Goal: Understand process/instructions

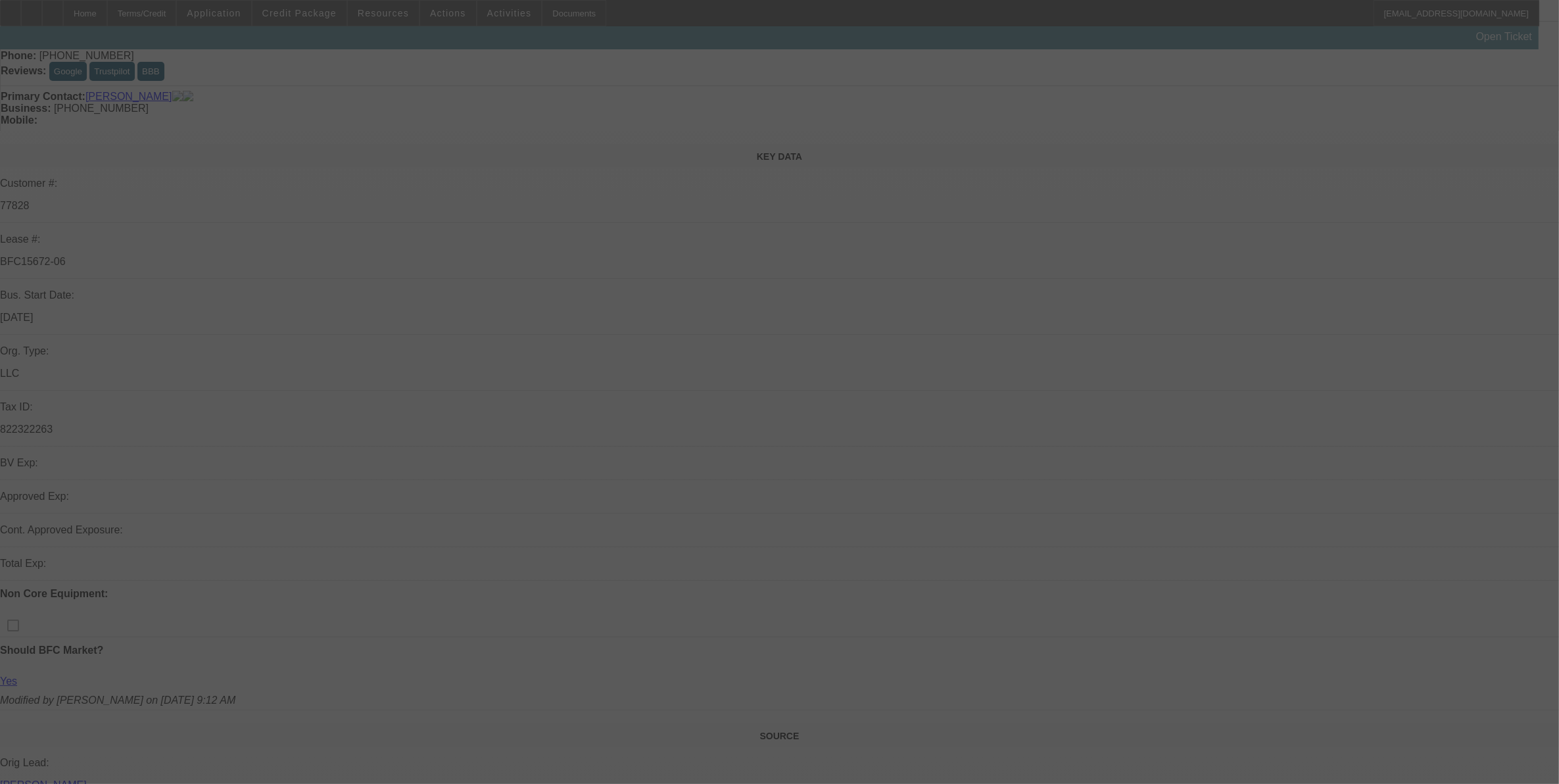
scroll to position [1, 0]
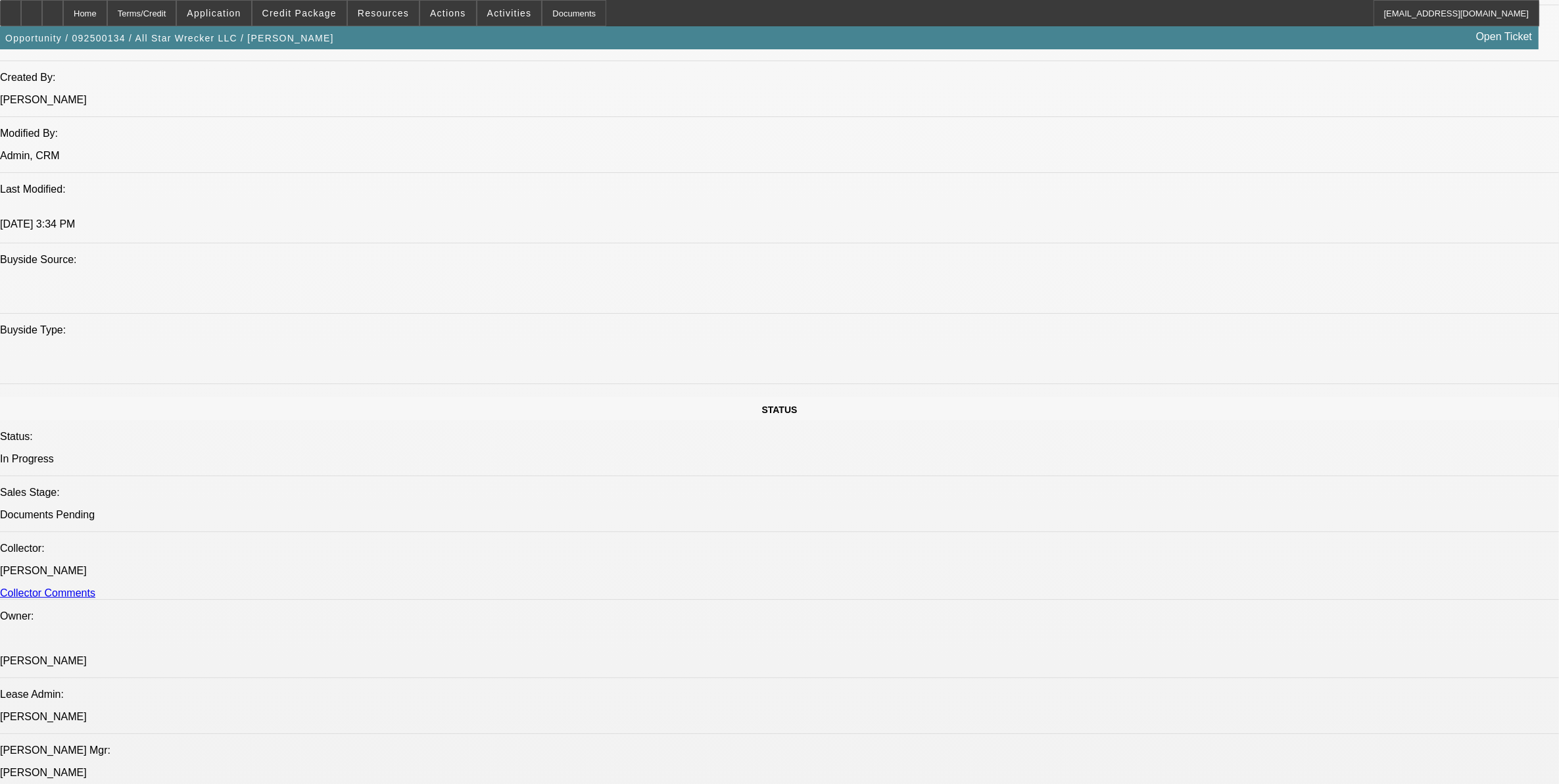
select select "0"
select select "2"
select select "0"
select select "2"
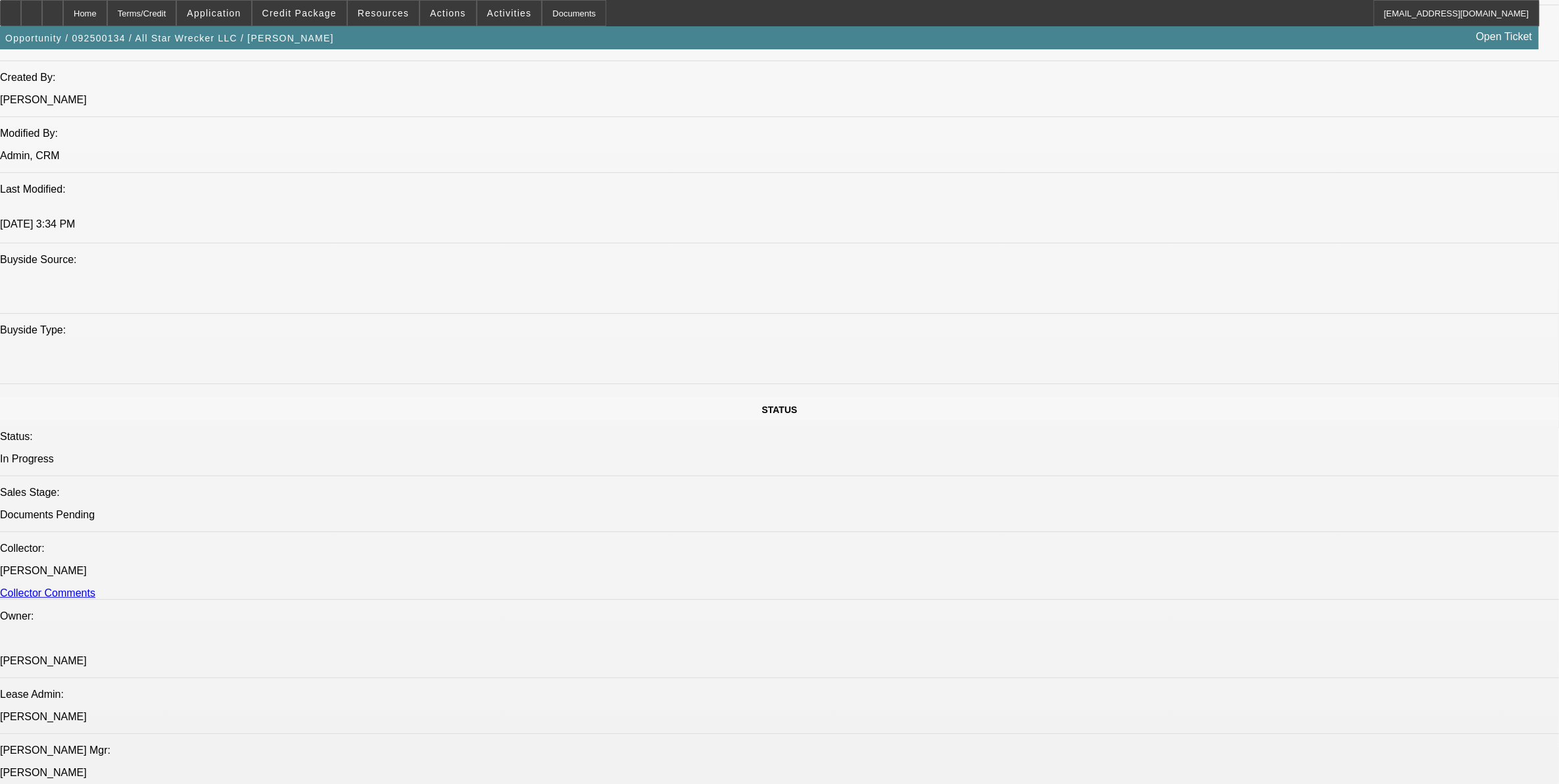
select select "0"
select select "2"
select select "0"
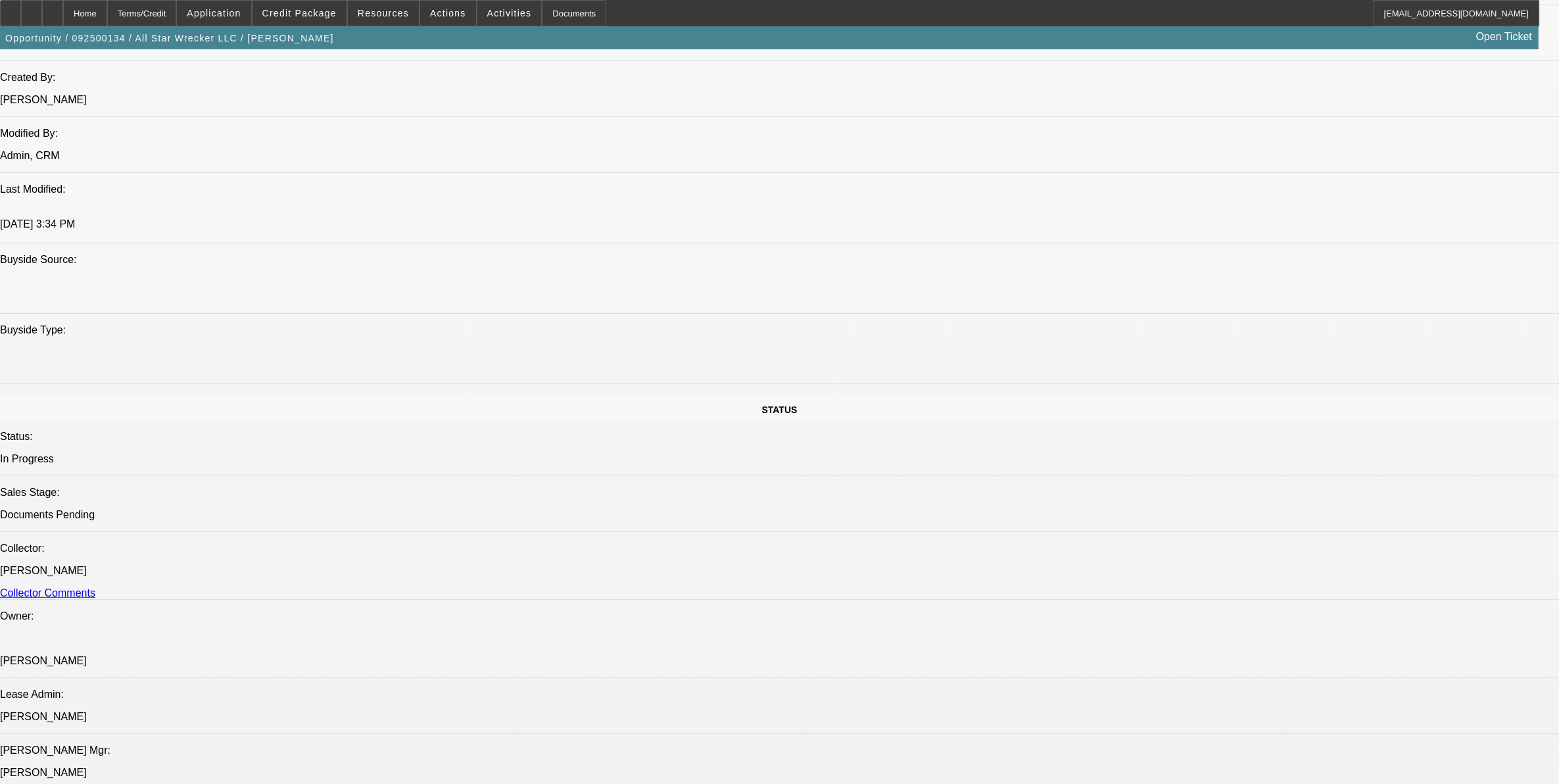
select select "0"
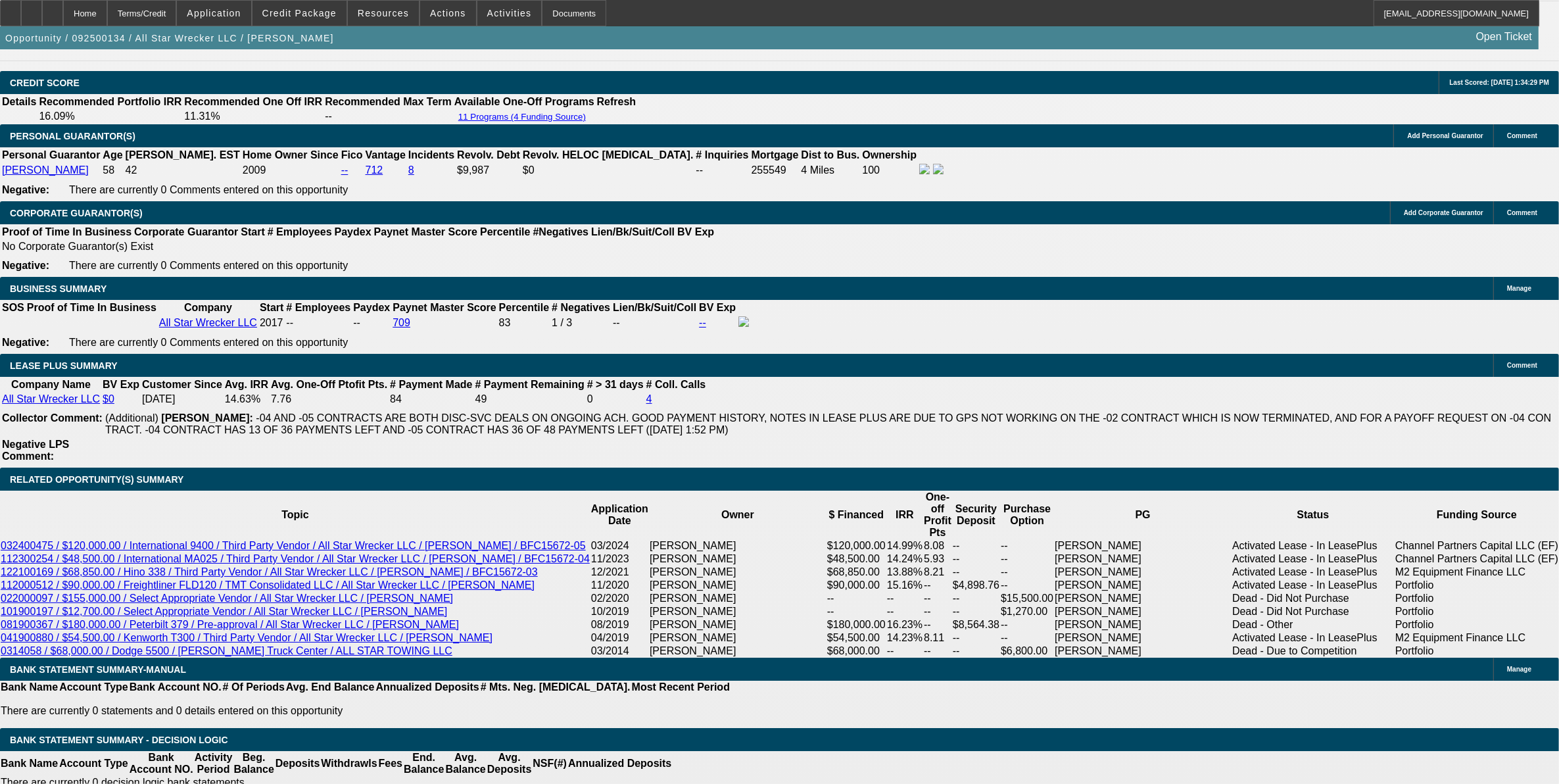
select select "1"
select select "2"
select select "6"
select select "1"
select select "2"
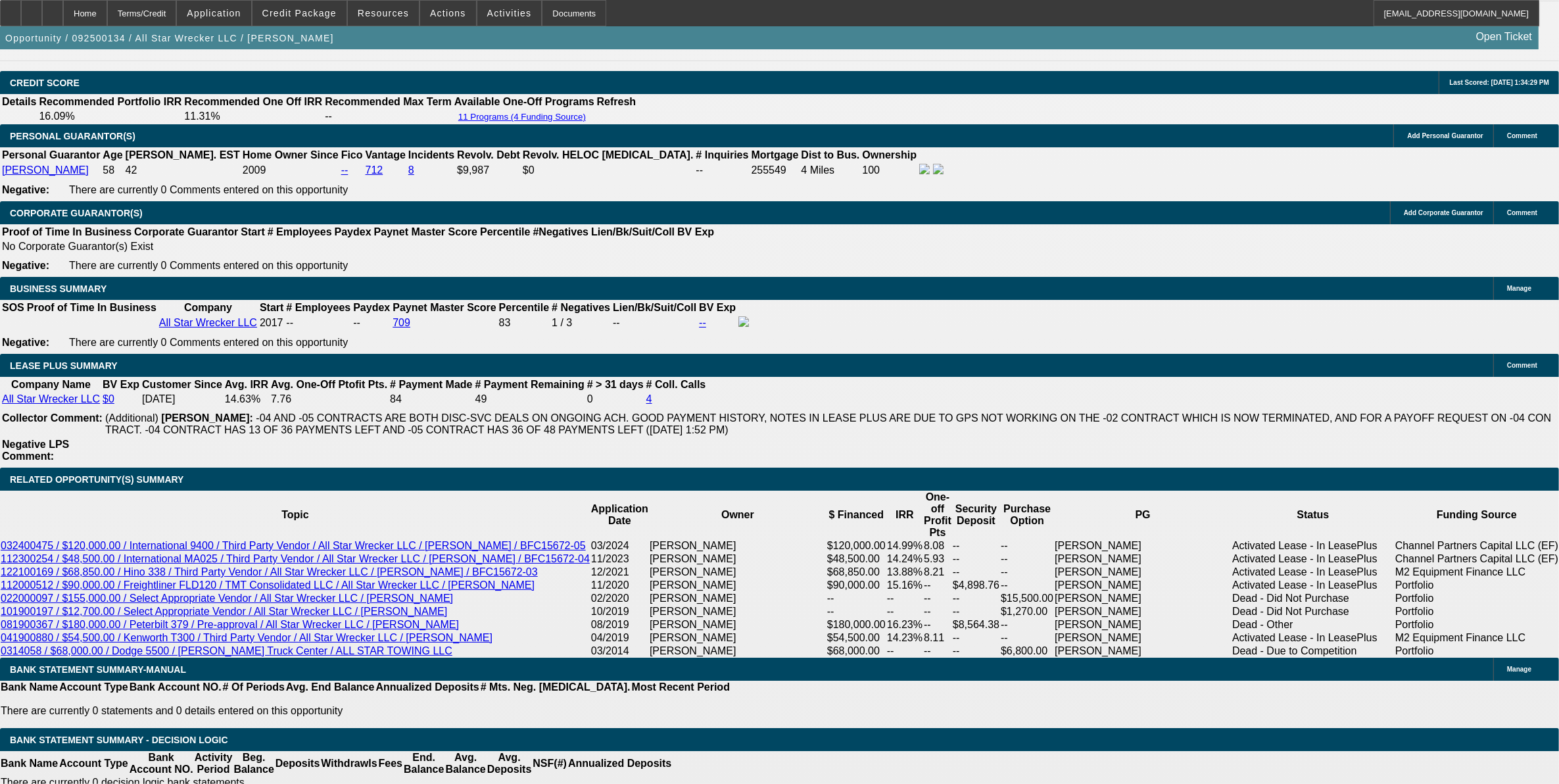
select select "6"
select select "1"
select select "2"
select select "6"
select select "1"
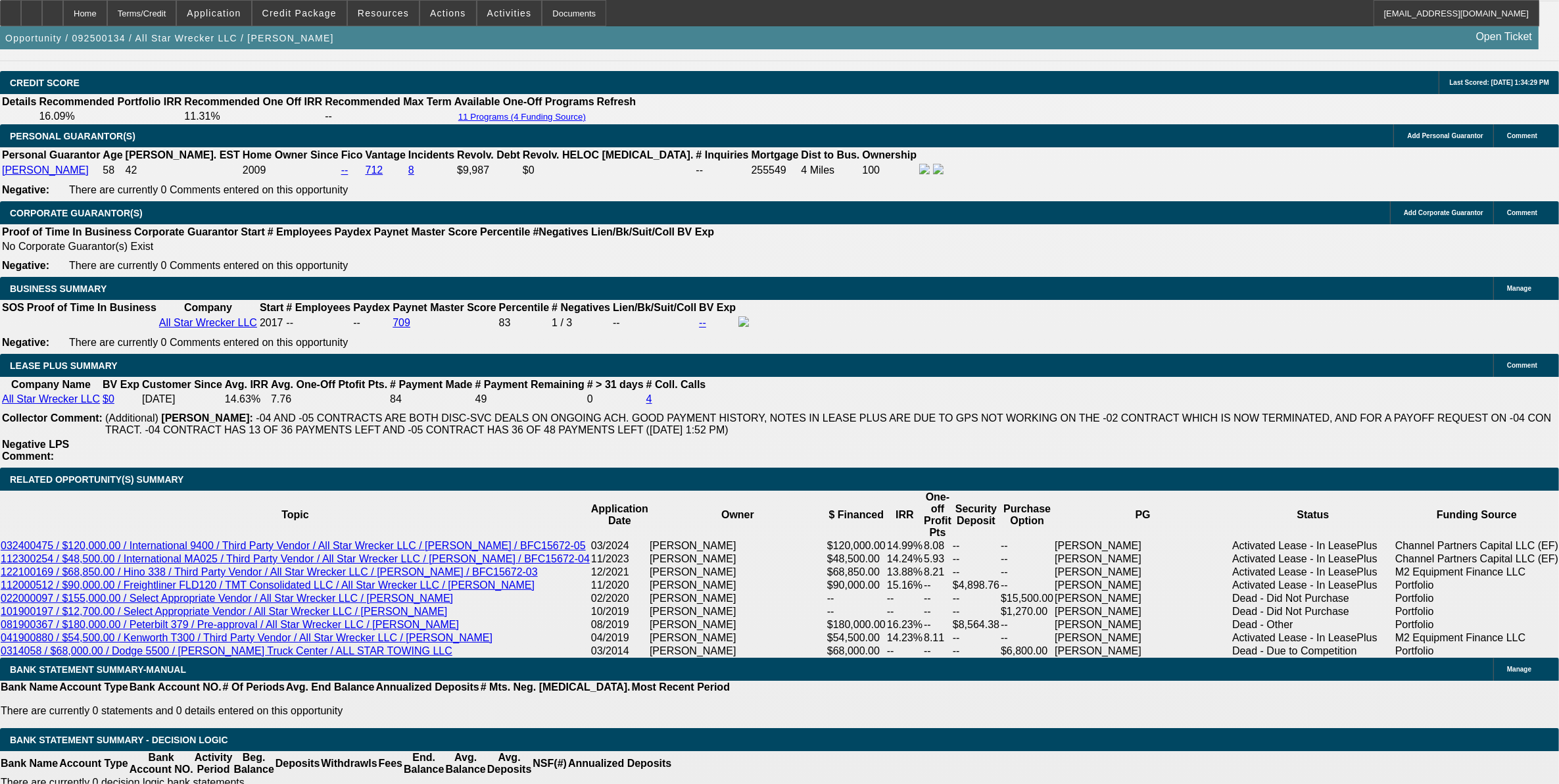
select select "1"
select select "6"
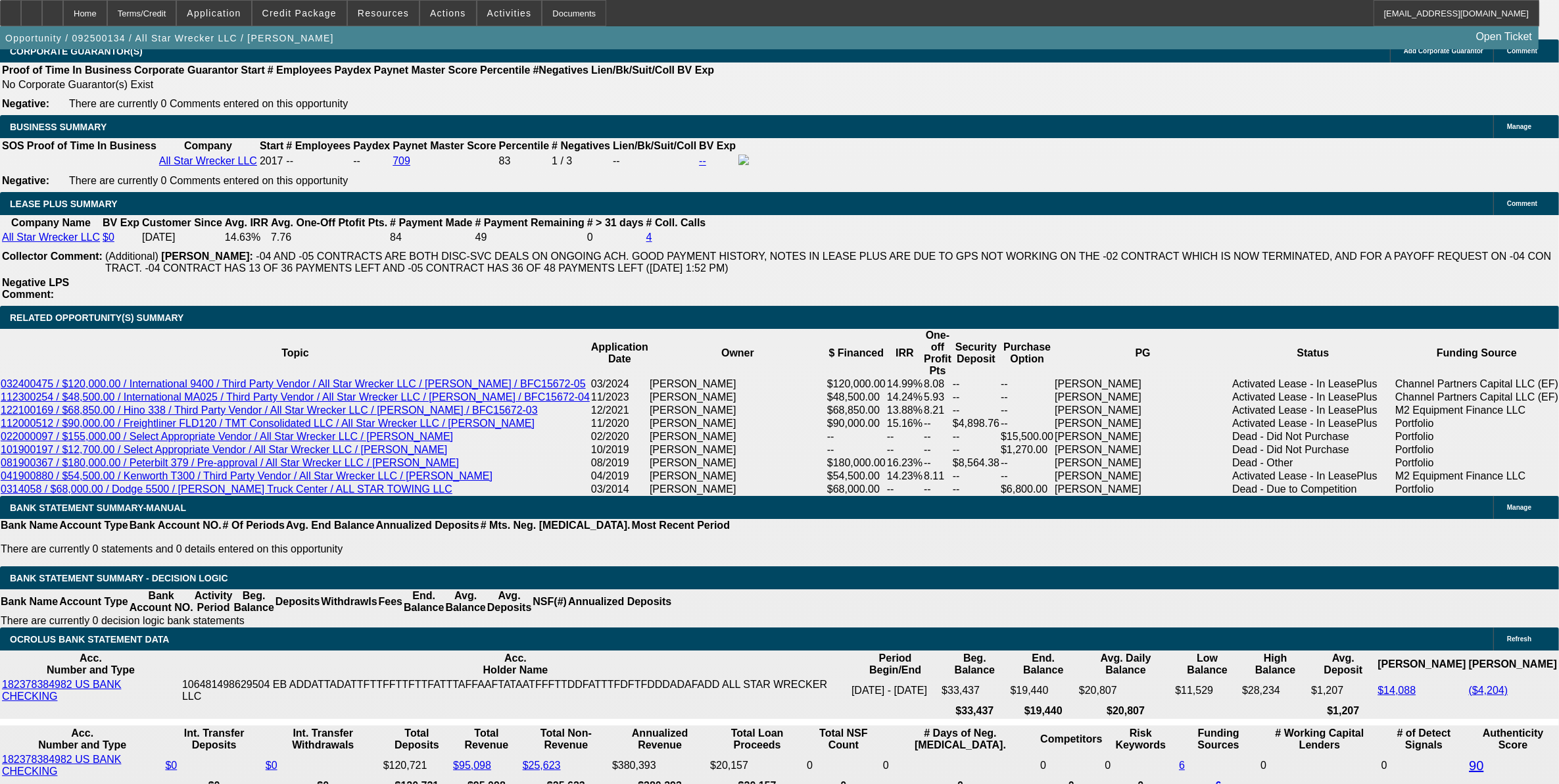
scroll to position [2137, 0]
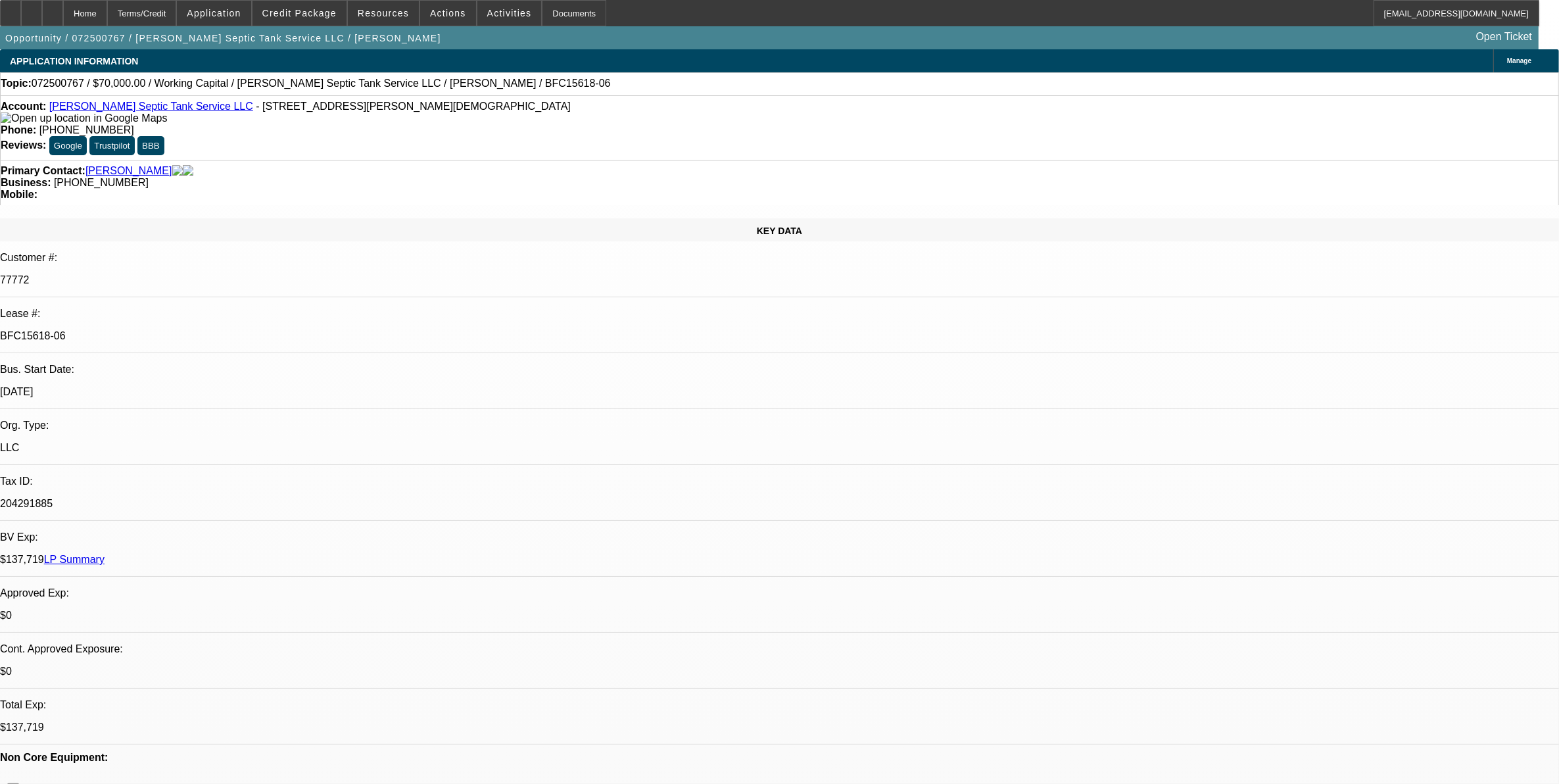
select select "0"
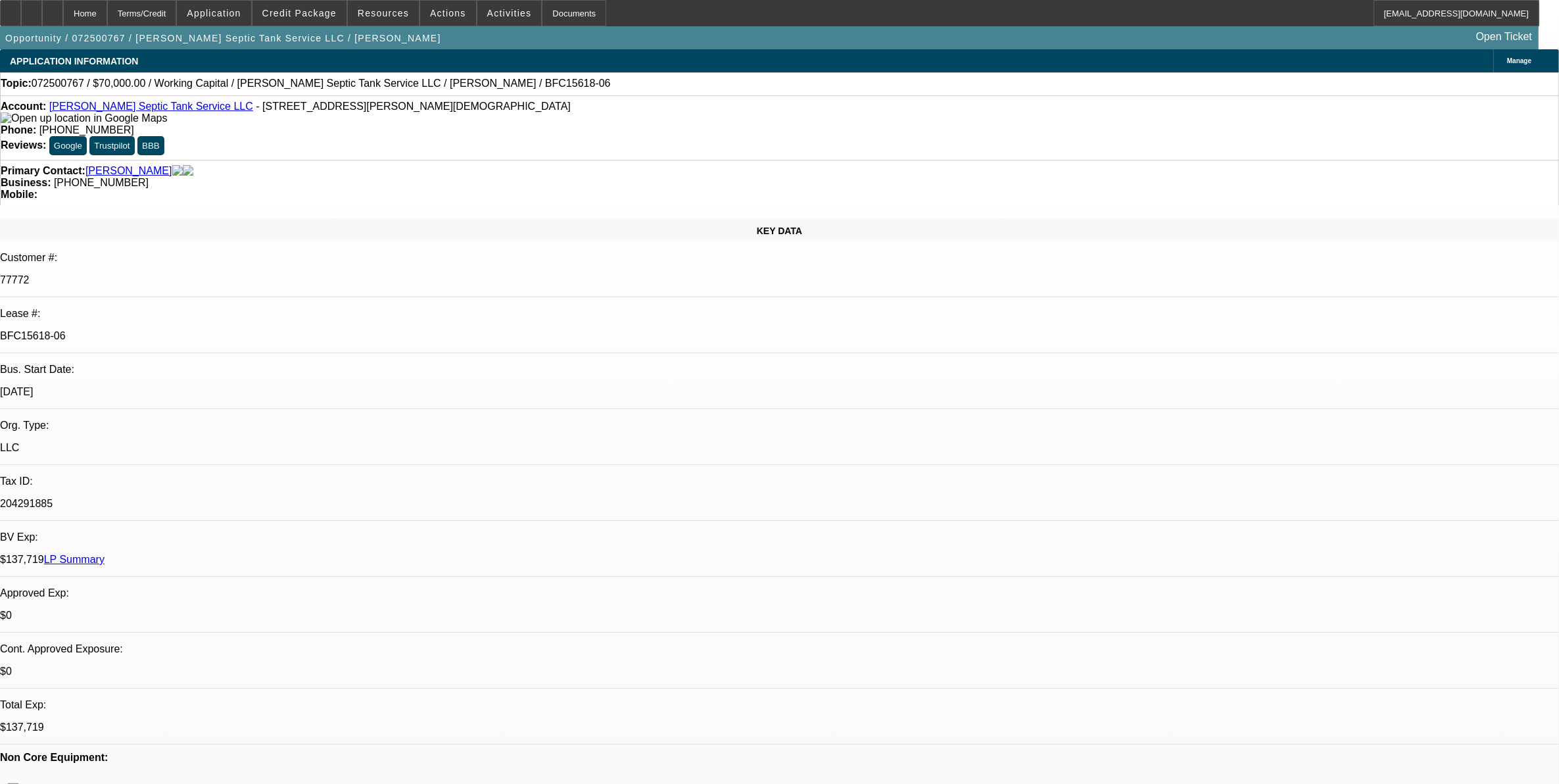
select select "0"
select select "1"
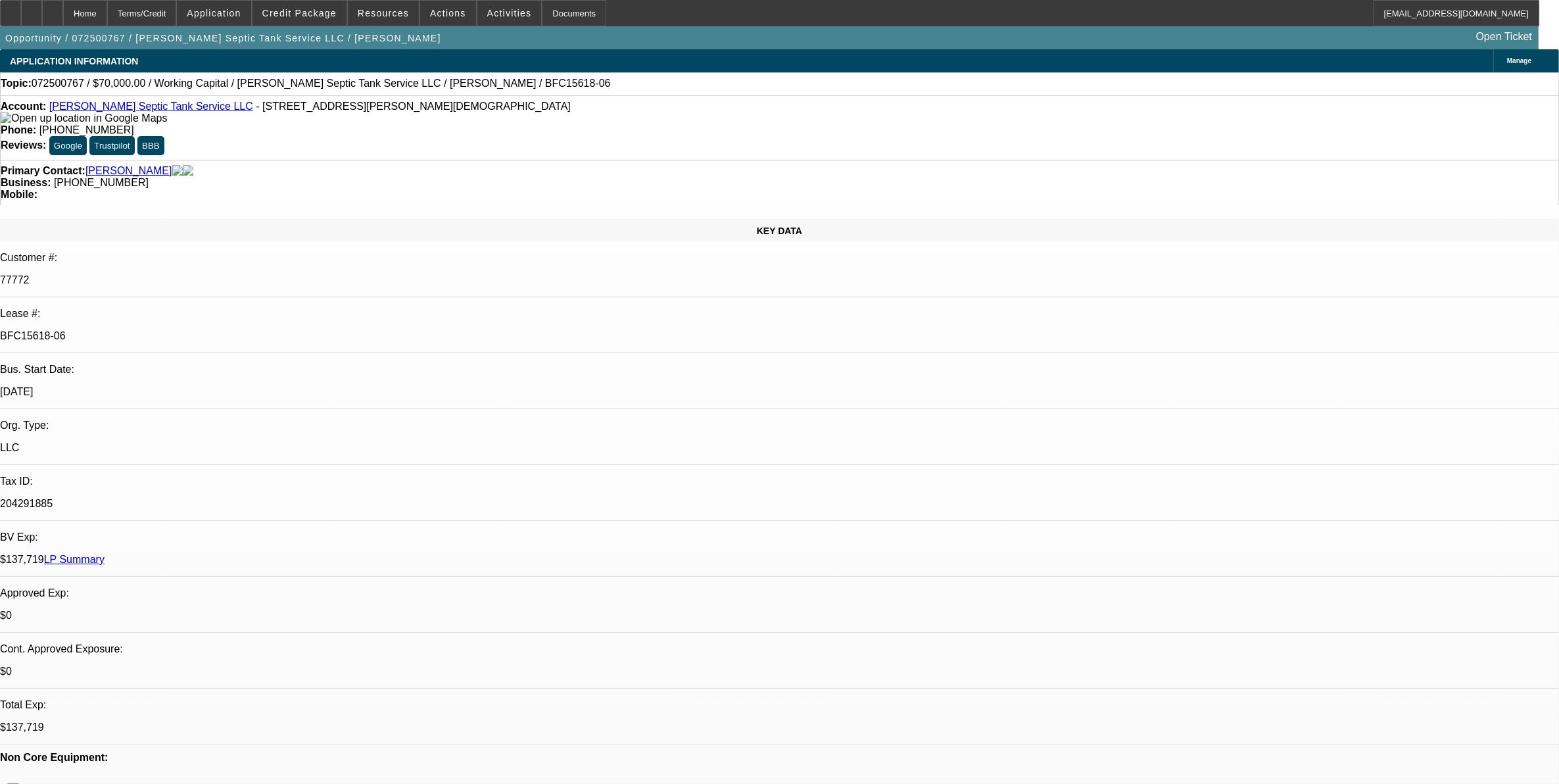
select select "2"
select select "6"
select select "1"
select select "2"
select select "6"
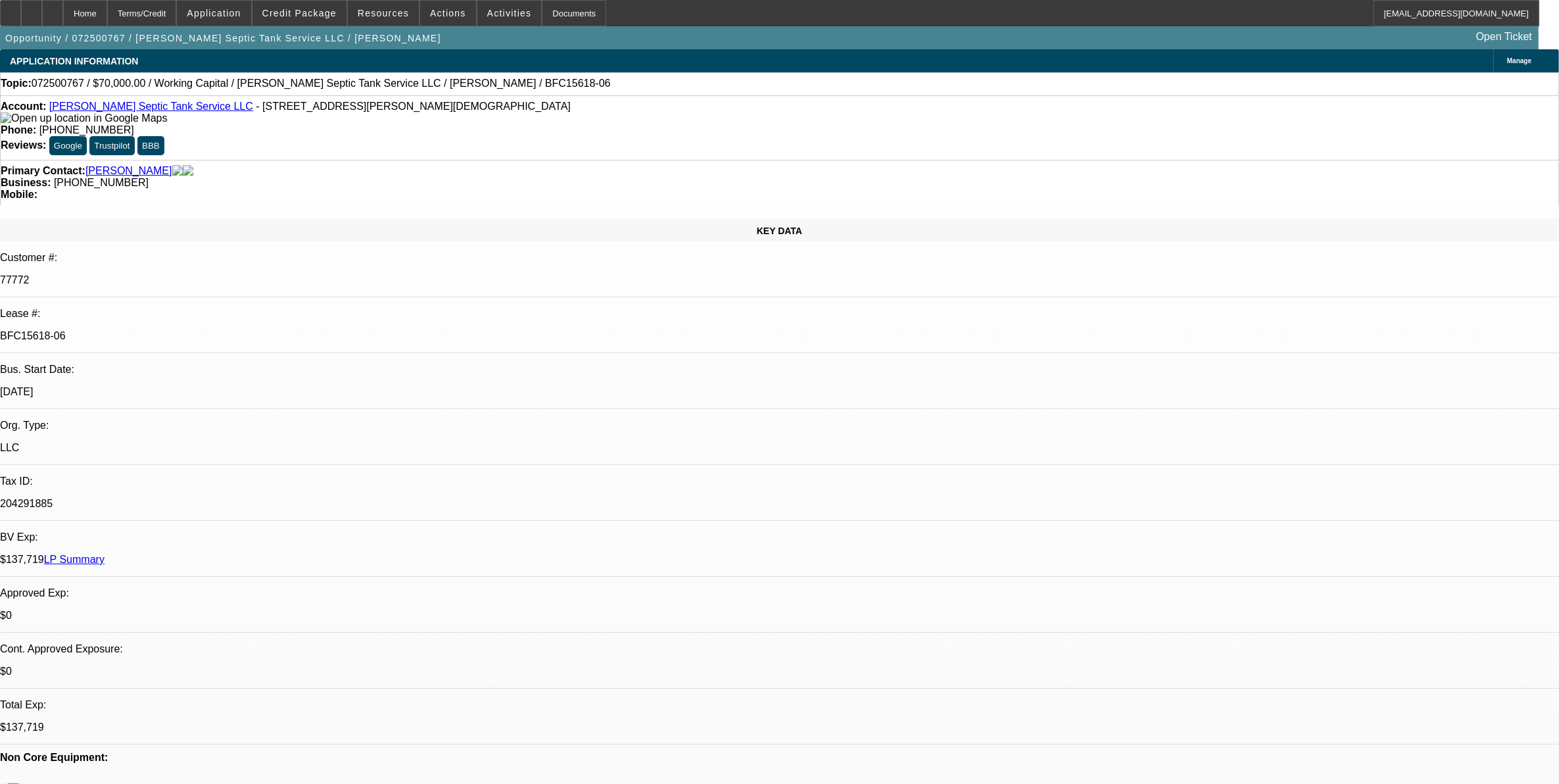
select select "1"
select select "2"
select select "6"
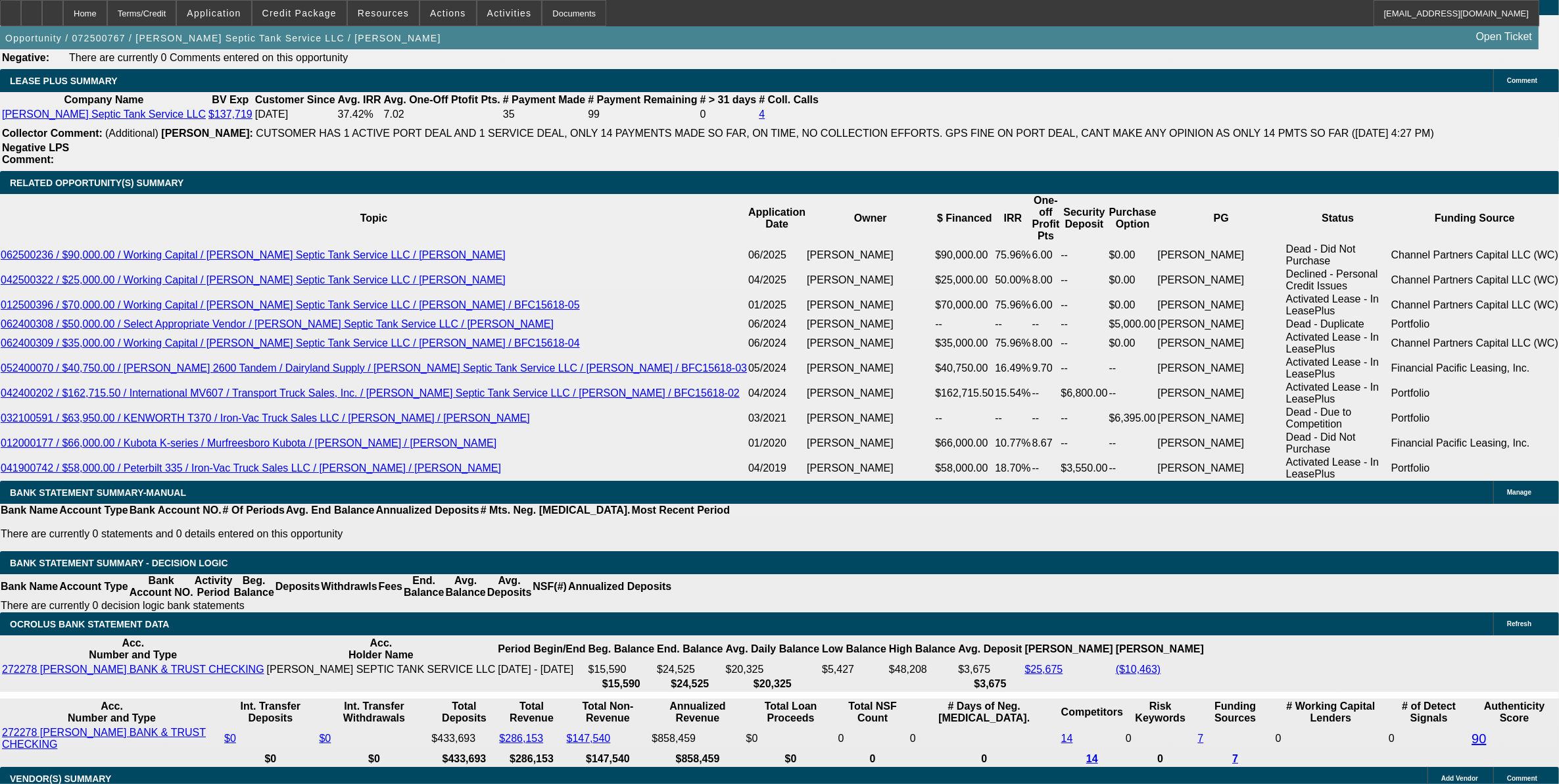
scroll to position [2219, 0]
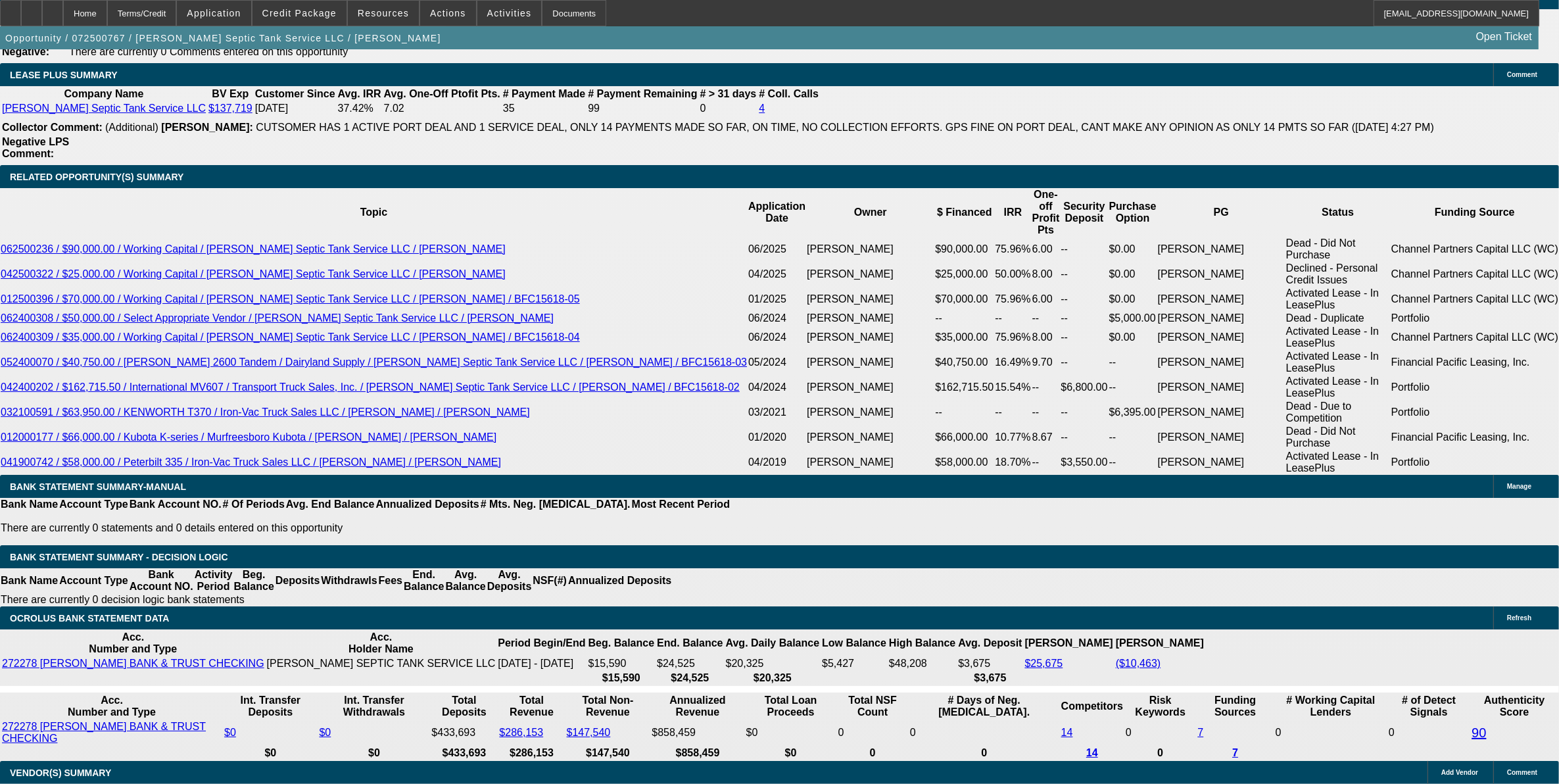
drag, startPoint x: 324, startPoint y: 274, endPoint x: 342, endPoint y: 277, distance: 18.2
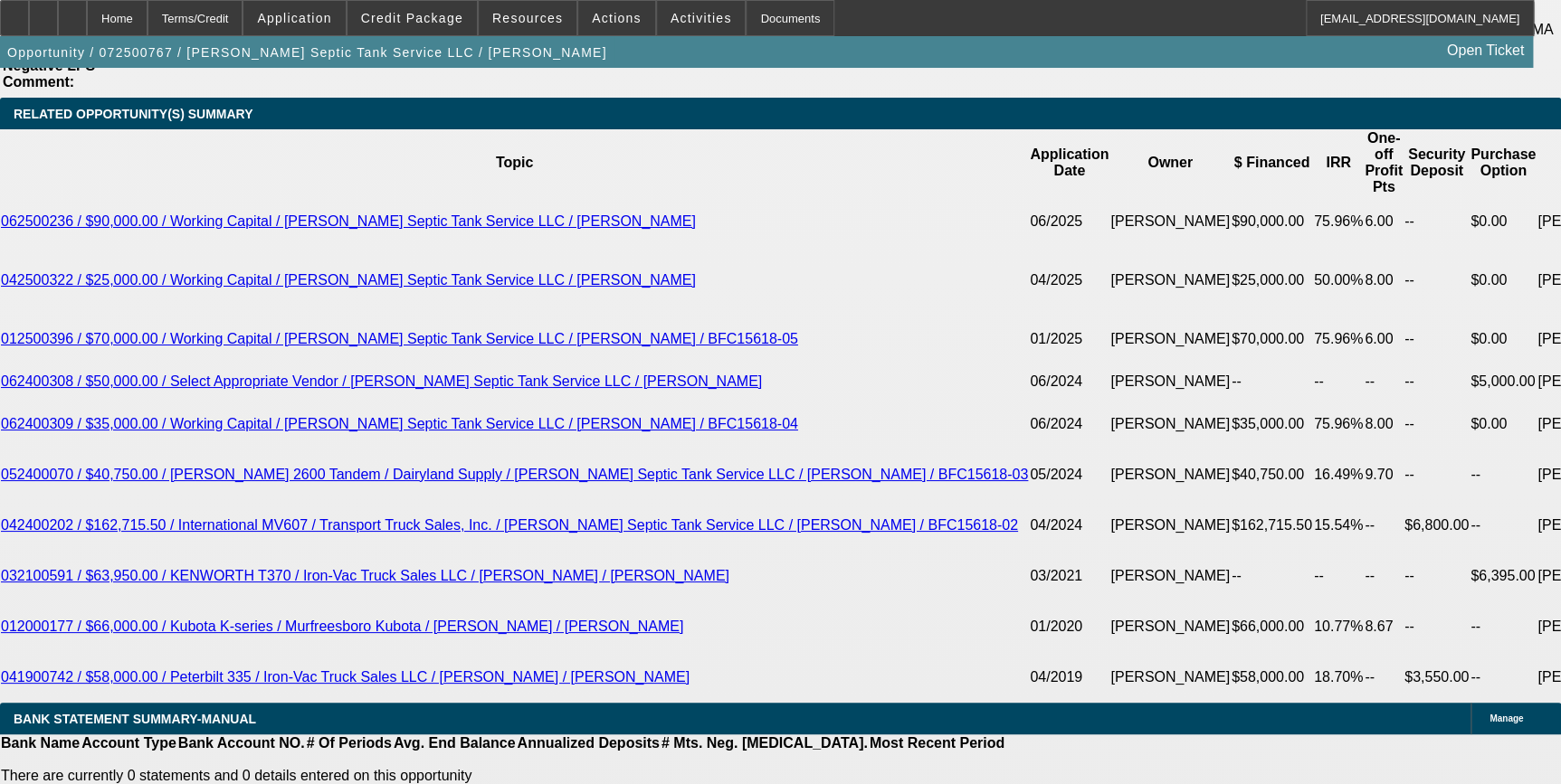
scroll to position [3219, 0]
